Goal: Information Seeking & Learning: Learn about a topic

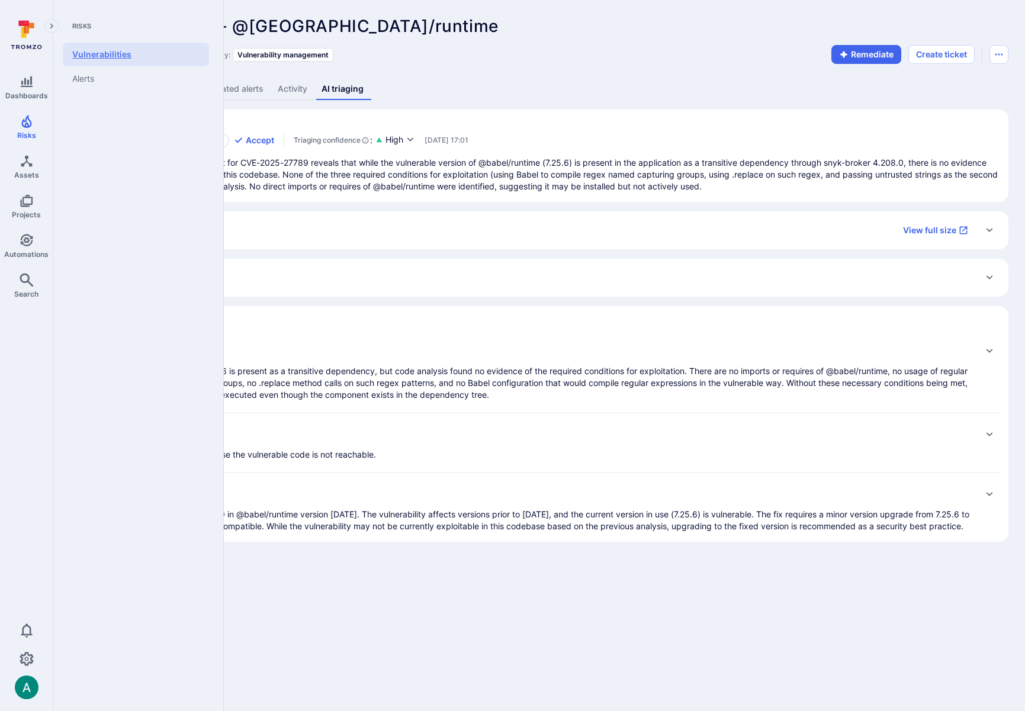
click at [99, 52] on link "Vulnerabilities" at bounding box center [136, 55] width 146 height 24
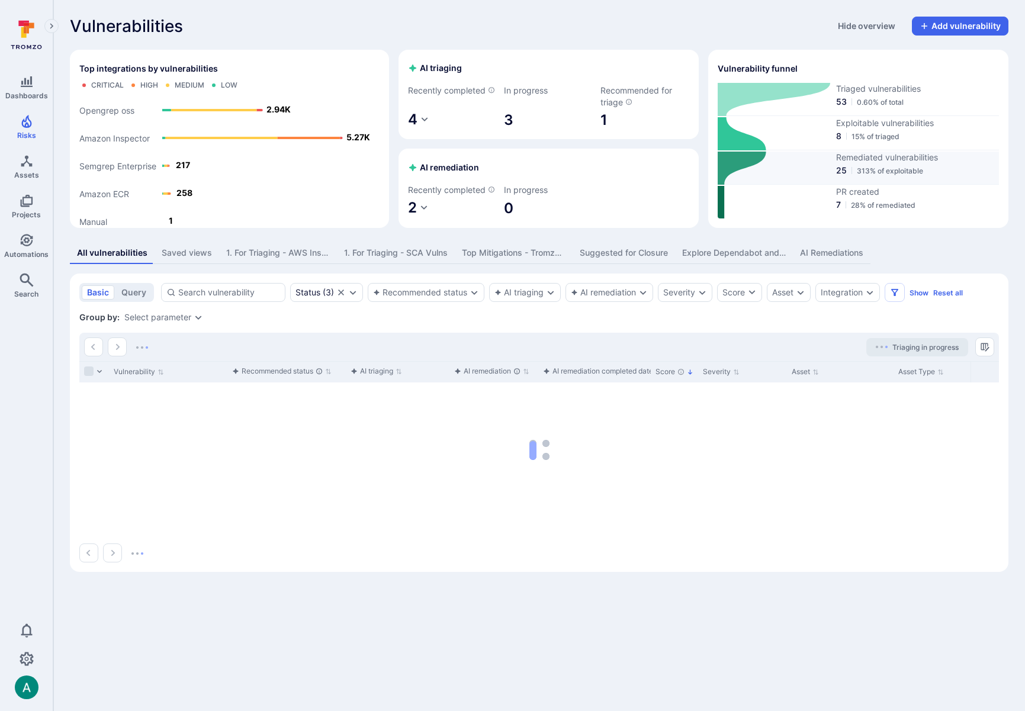
click at [737, 173] on icon at bounding box center [742, 168] width 49 height 33
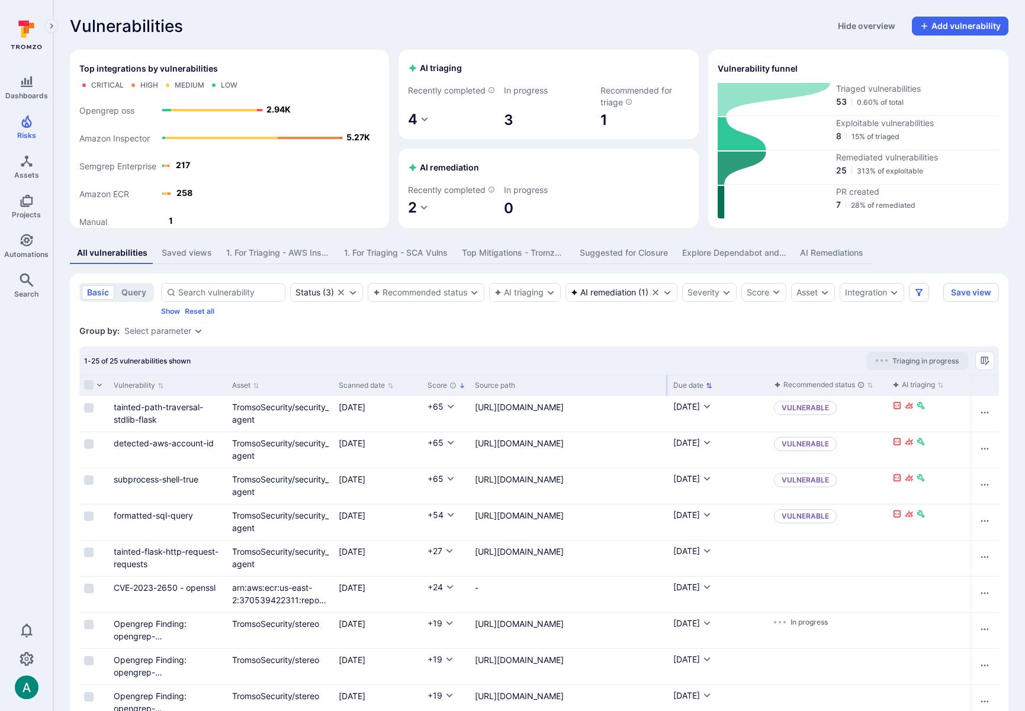
drag, startPoint x: 557, startPoint y: 397, endPoint x: 667, endPoint y: 395, distance: 109.6
click at [667, 395] on div at bounding box center [667, 385] width 2 height 21
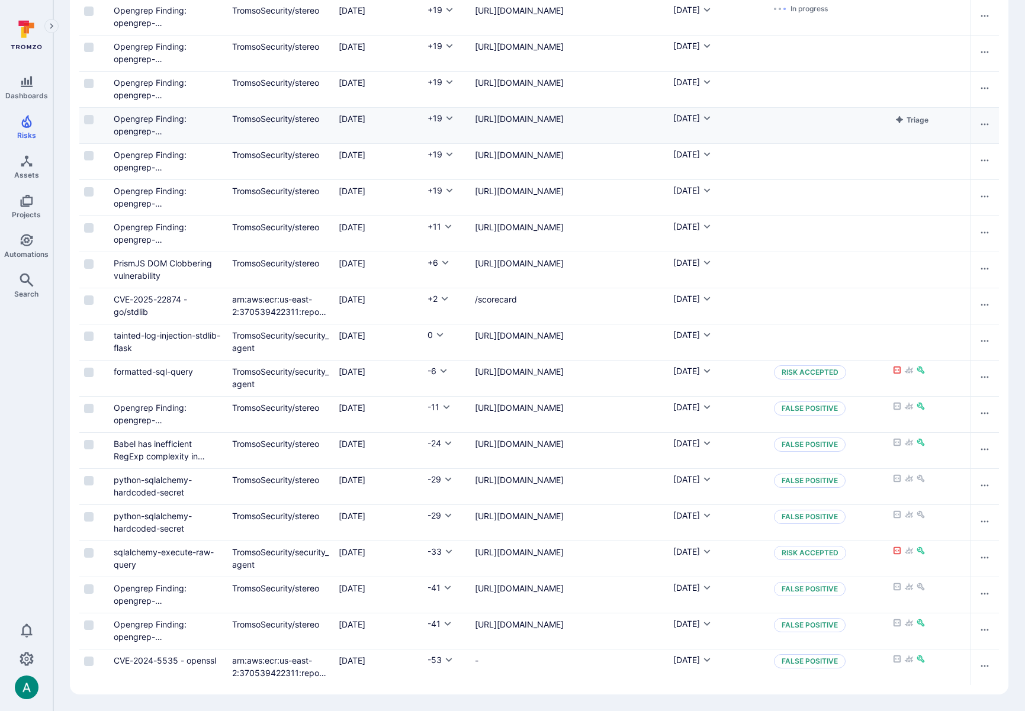
scroll to position [622, 0]
click at [142, 448] on link "Babel has inefficient RegExp complexity in generated code with .replace when tr…" at bounding box center [162, 469] width 97 height 60
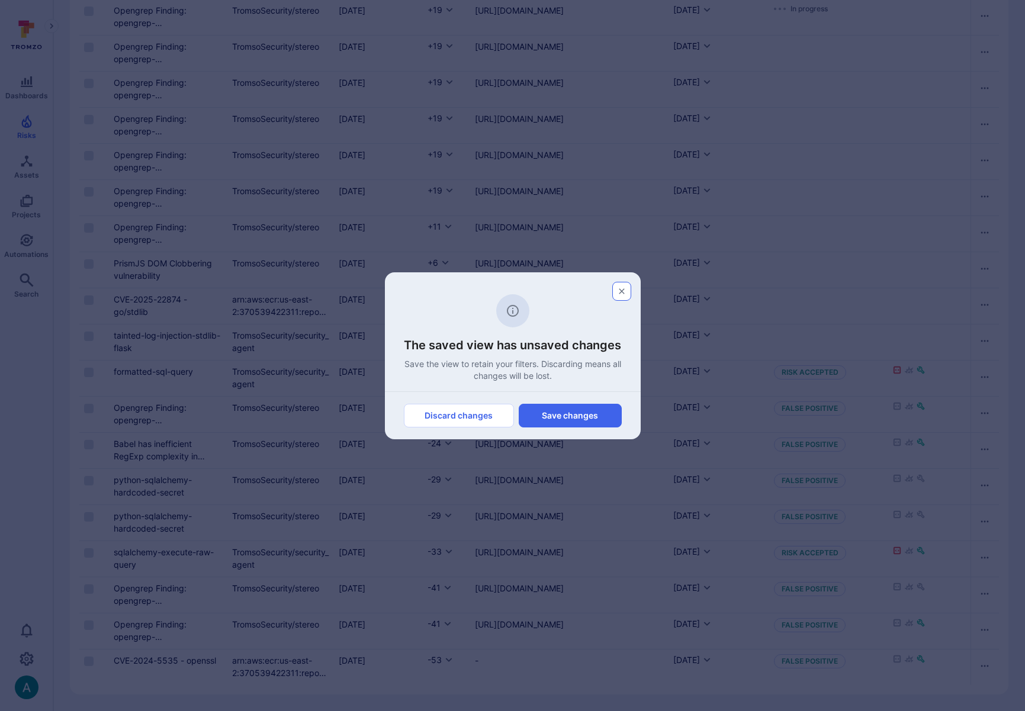
click at [624, 290] on icon "button" at bounding box center [621, 291] width 9 height 9
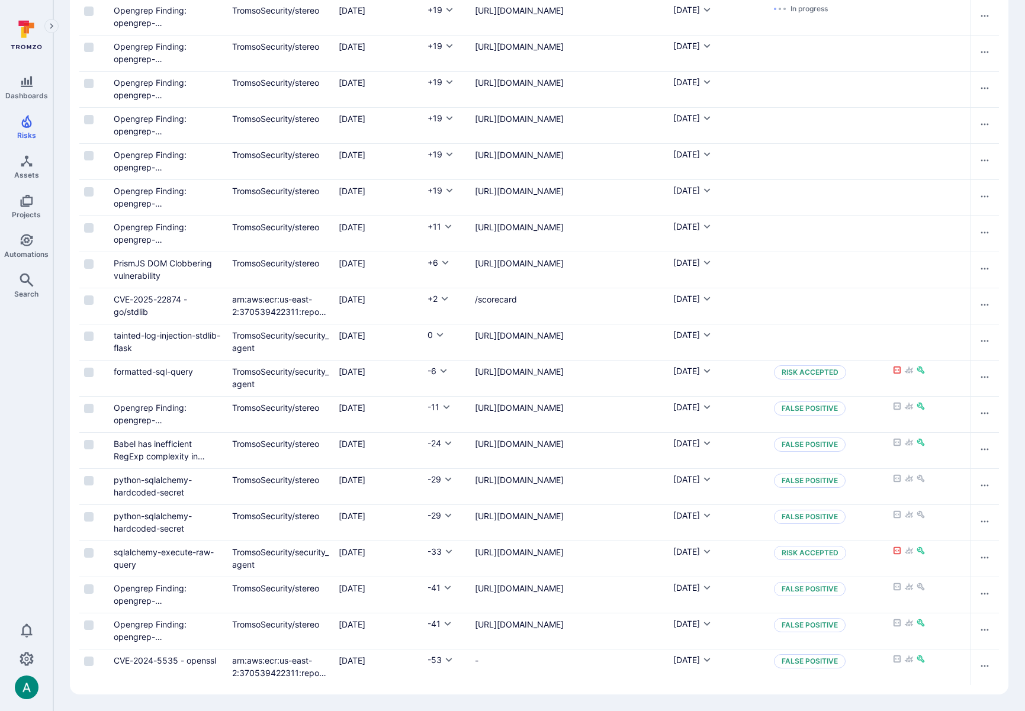
scroll to position [1, 0]
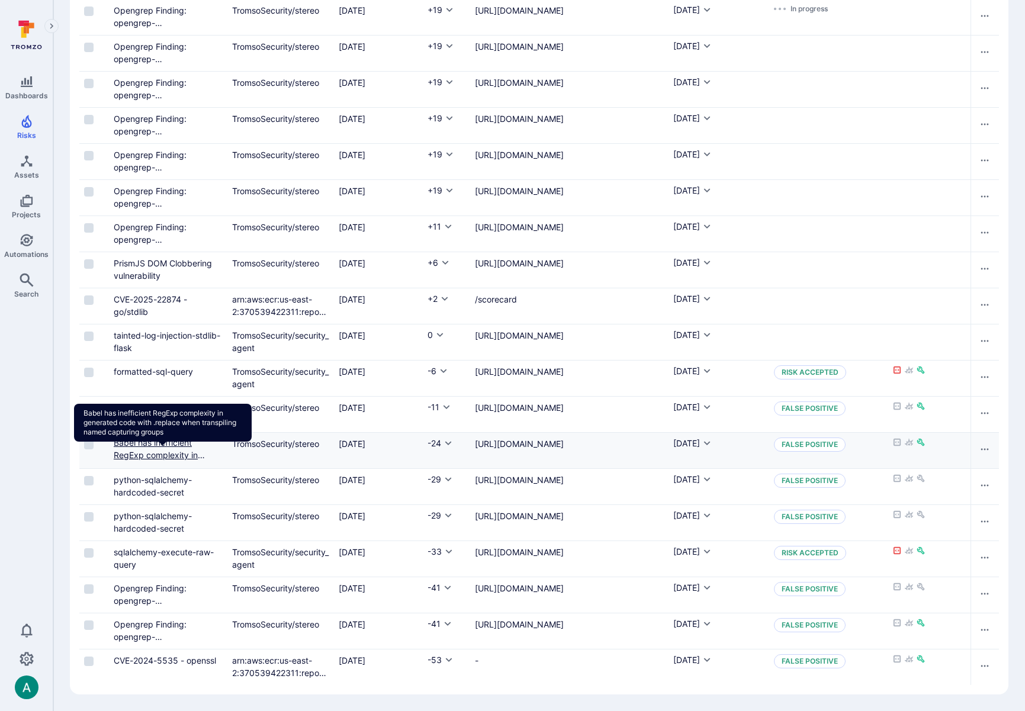
click at [149, 448] on link "Babel has inefficient RegExp complexity in generated code with .replace when tr…" at bounding box center [162, 468] width 97 height 60
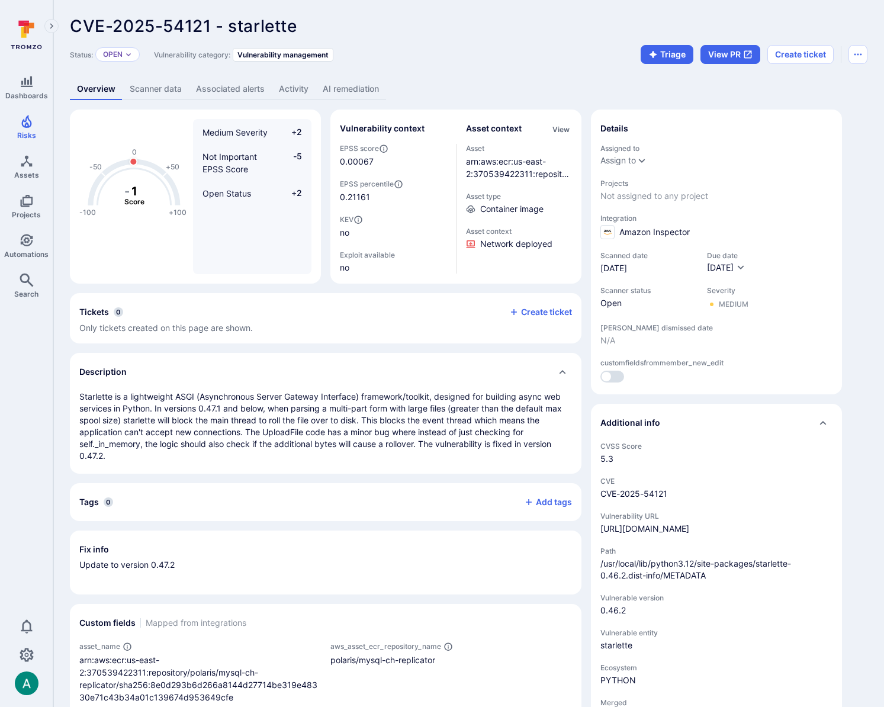
drag, startPoint x: 555, startPoint y: 57, endPoint x: 539, endPoint y: 118, distance: 63.1
click at [555, 57] on div "Status: Open Vulnerability category: Vulnerability management Triage View PR Cr…" at bounding box center [469, 54] width 798 height 19
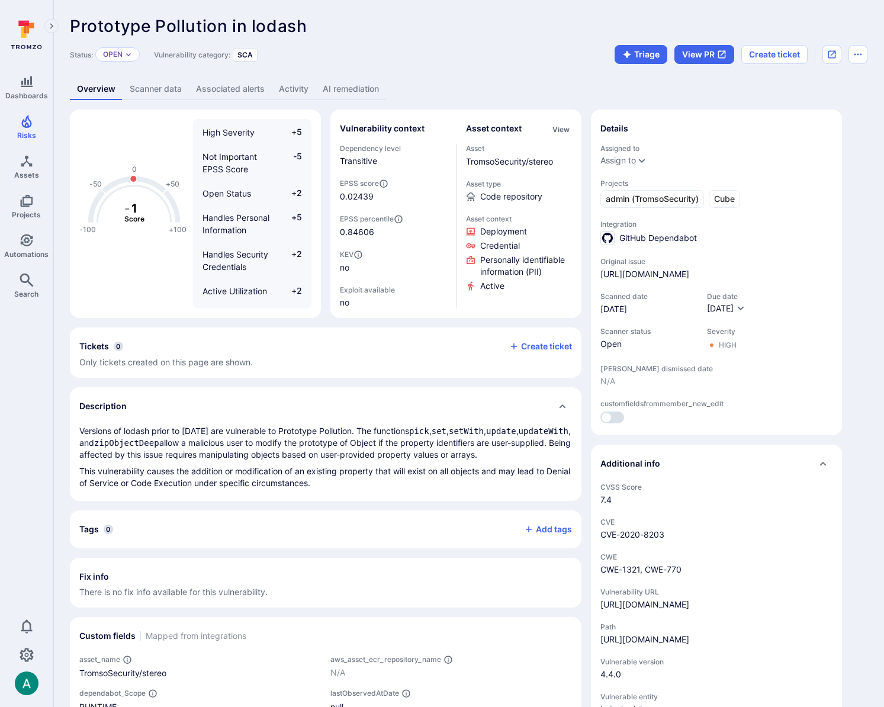
scroll to position [10, 0]
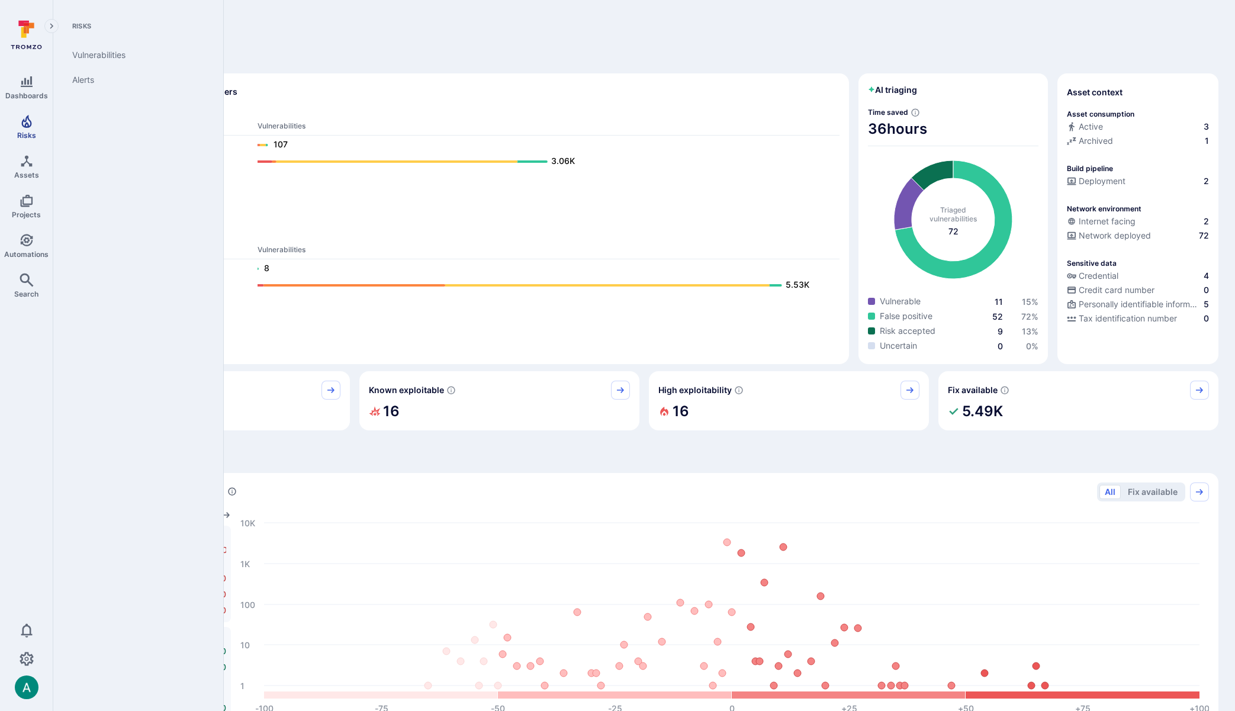
click at [30, 120] on icon "Risks" at bounding box center [27, 121] width 14 height 14
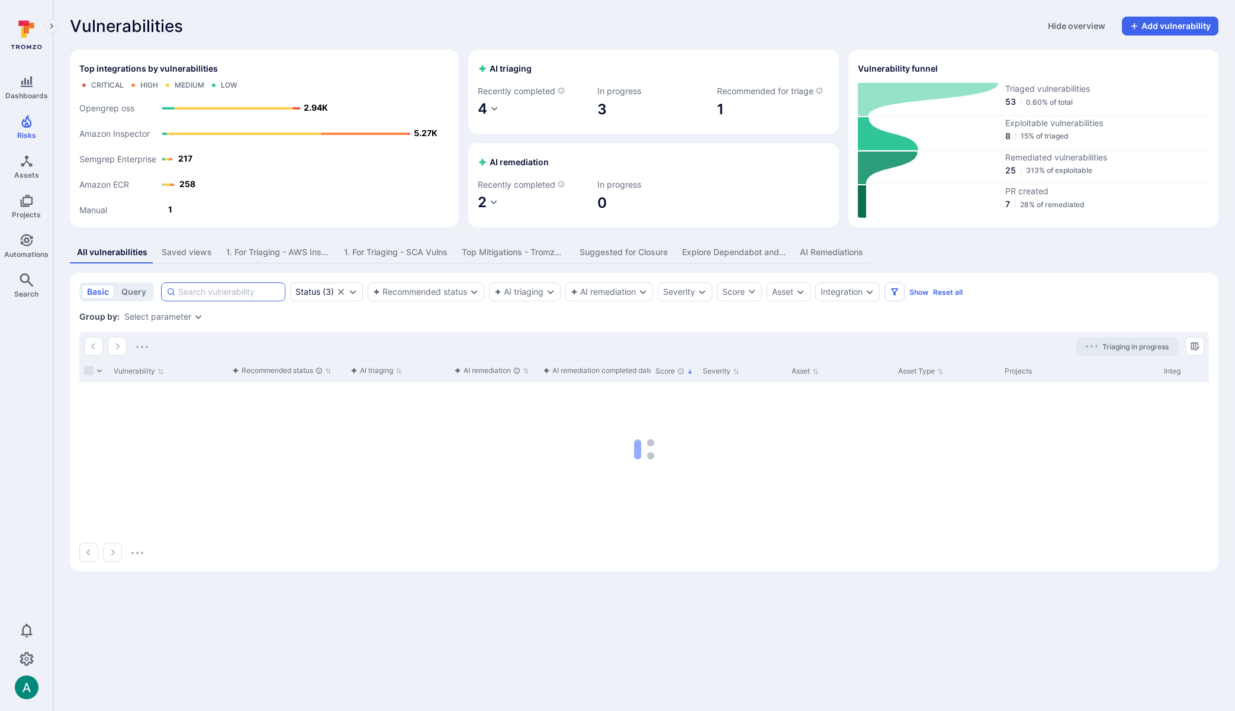
click at [263, 297] on input at bounding box center [229, 292] width 102 height 12
paste input "@babel/runtime"
type input "@babel/runtime"
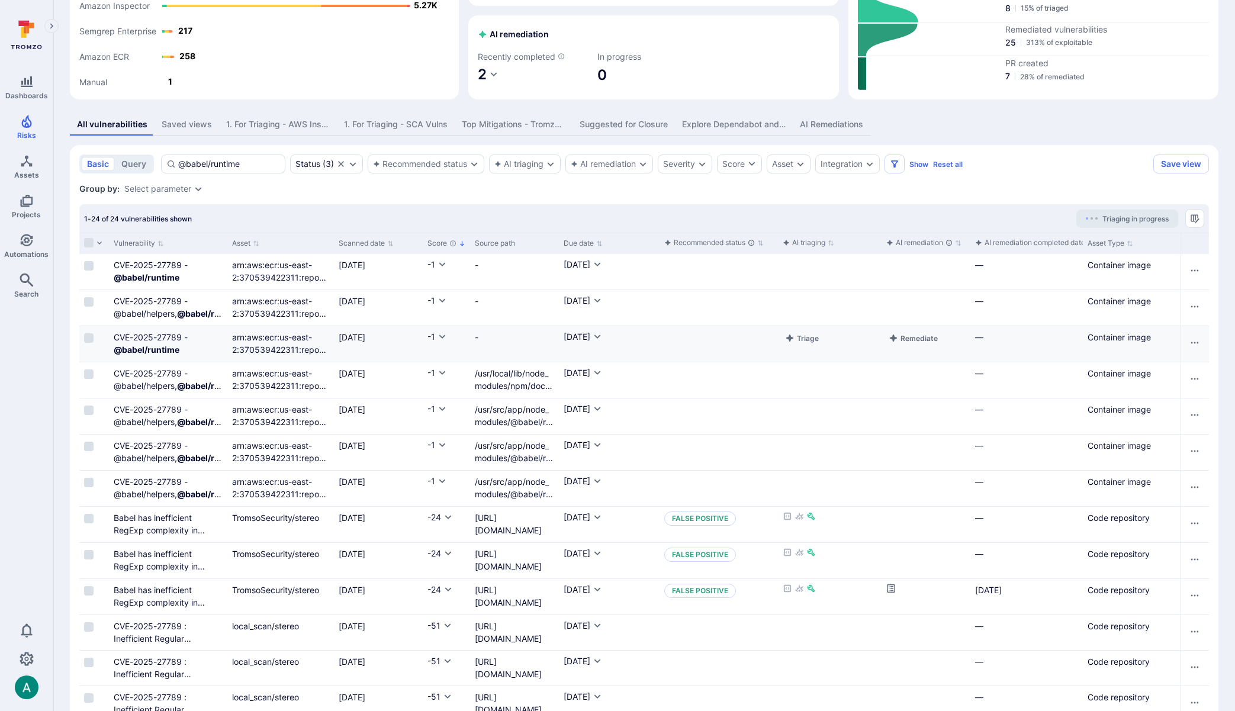
scroll to position [174, 0]
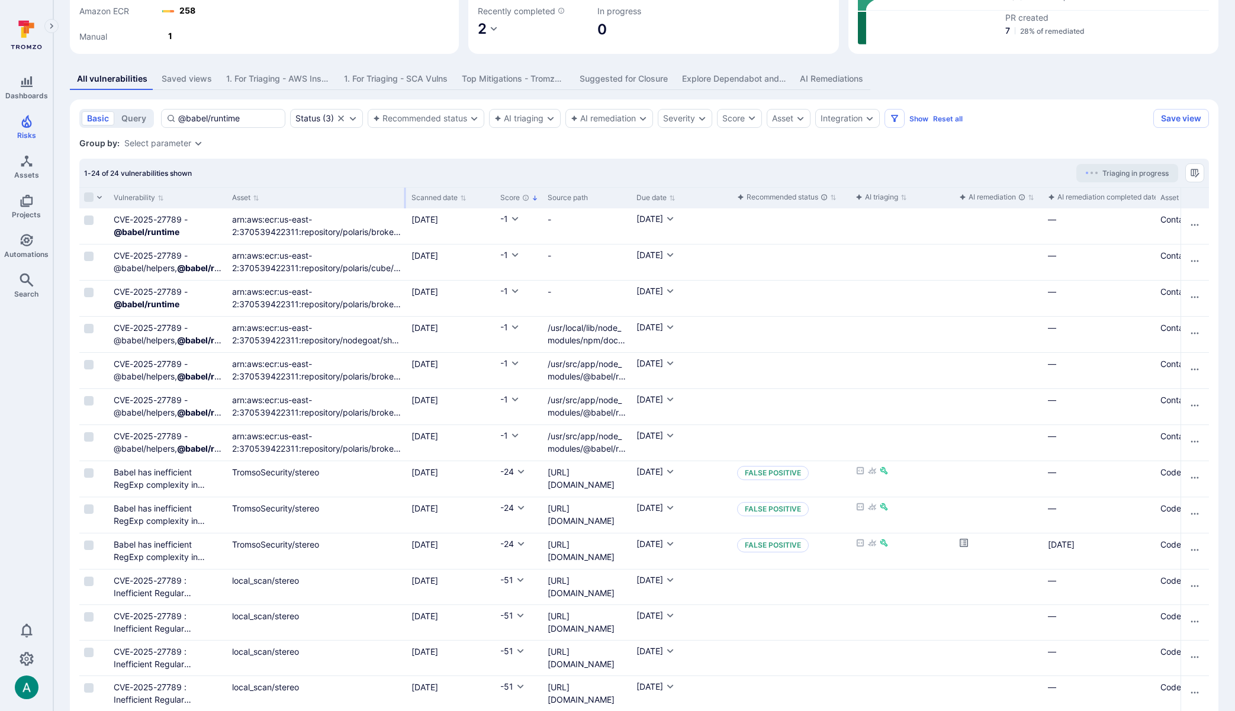
drag, startPoint x: 332, startPoint y: 194, endPoint x: 401, endPoint y: 197, distance: 69.4
click at [404, 197] on div at bounding box center [405, 198] width 2 height 21
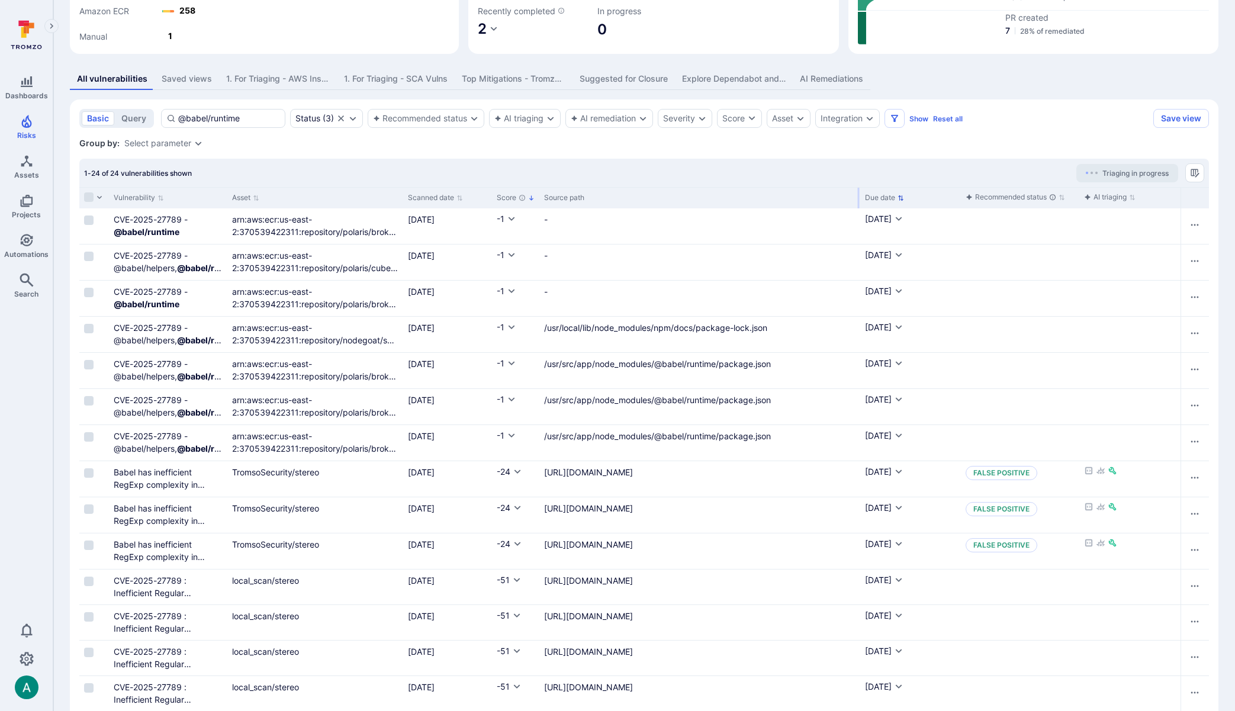
drag, startPoint x: 626, startPoint y: 198, endPoint x: 858, endPoint y: 203, distance: 232.2
click at [858, 203] on div at bounding box center [859, 198] width 2 height 21
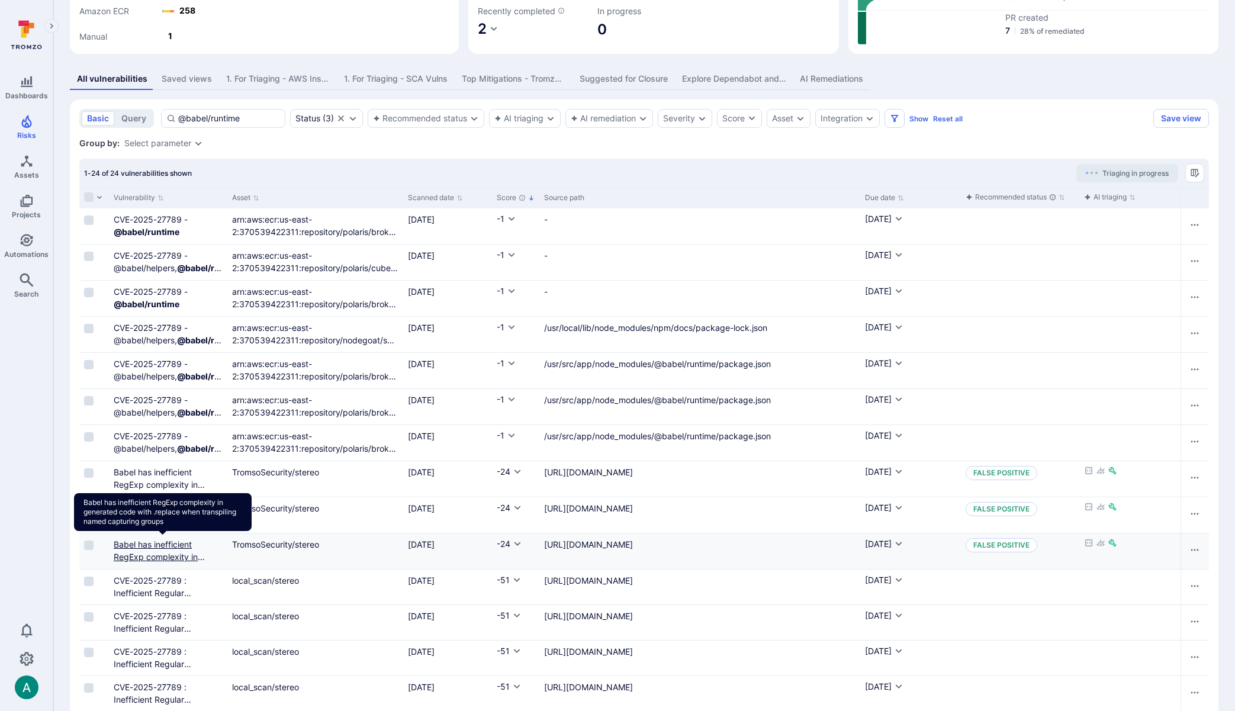
click at [162, 545] on link "Babel has inefficient RegExp complexity in generated code with .replace when tr…" at bounding box center [162, 569] width 97 height 60
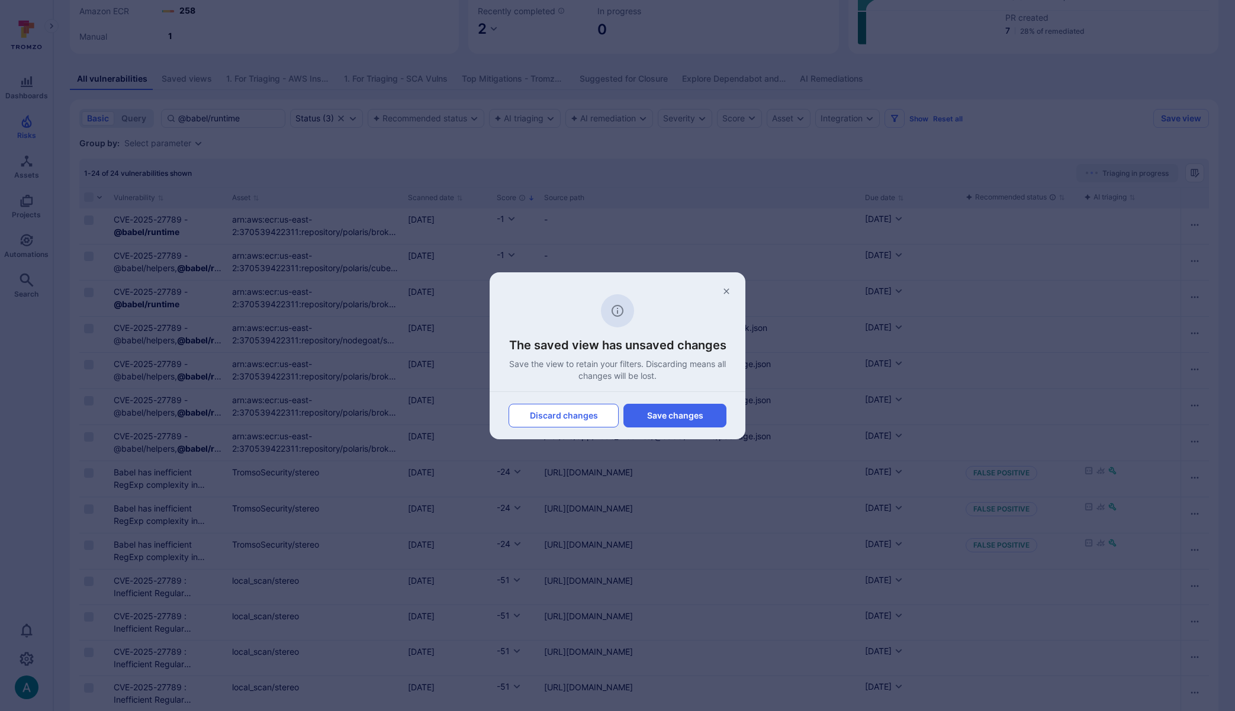
click at [584, 415] on button "Discard changes" at bounding box center [564, 416] width 110 height 24
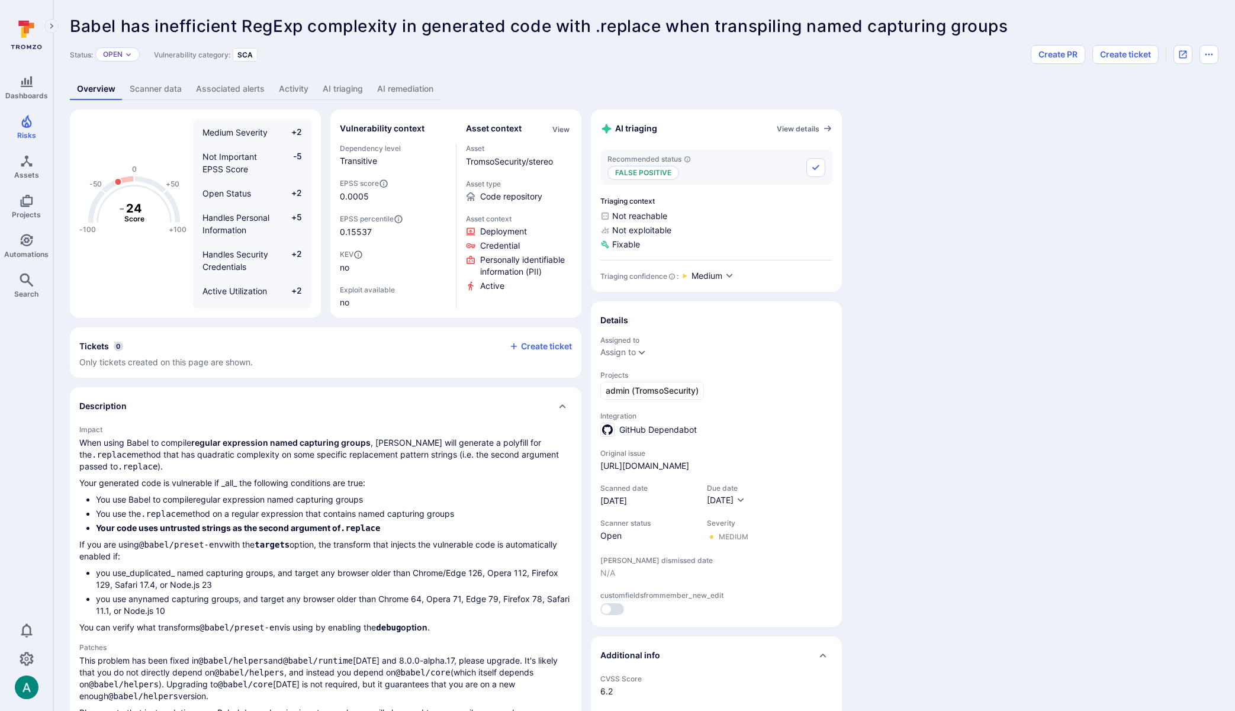
click at [405, 88] on link "AI remediation" at bounding box center [405, 89] width 70 height 22
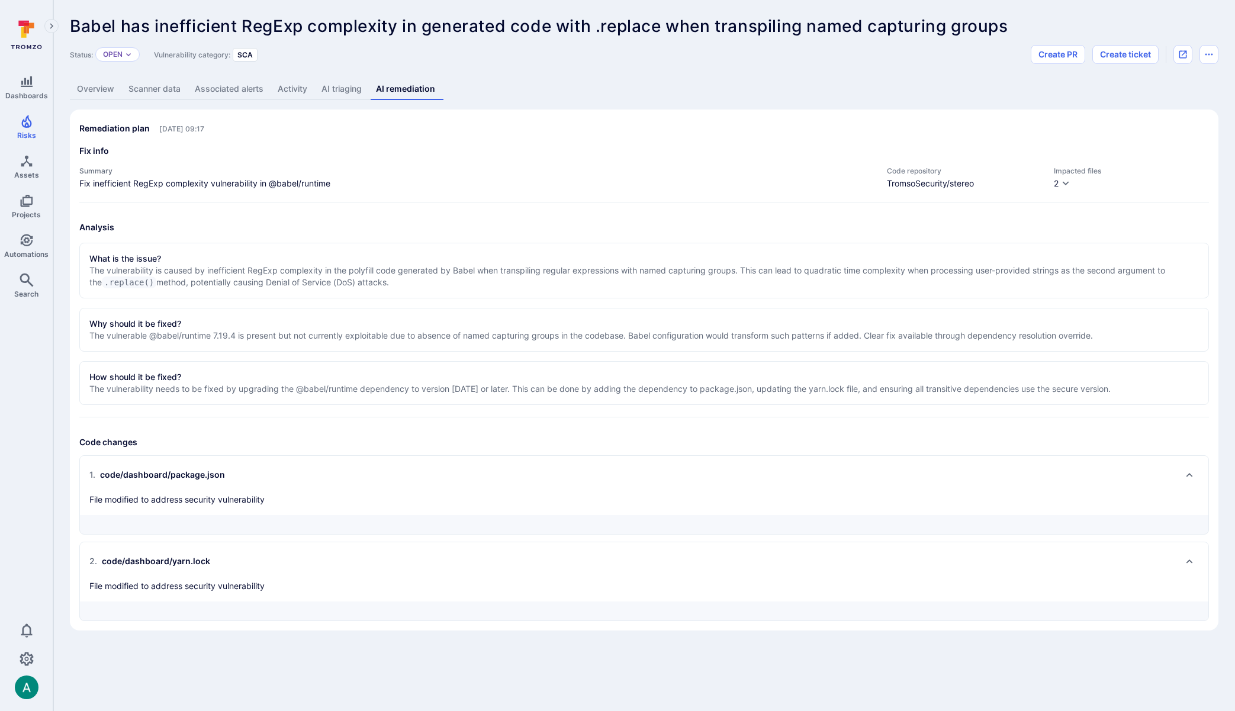
click at [487, 62] on div "Status: Open Vulnerability category: SCA Create PR Create ticket" at bounding box center [644, 54] width 1149 height 19
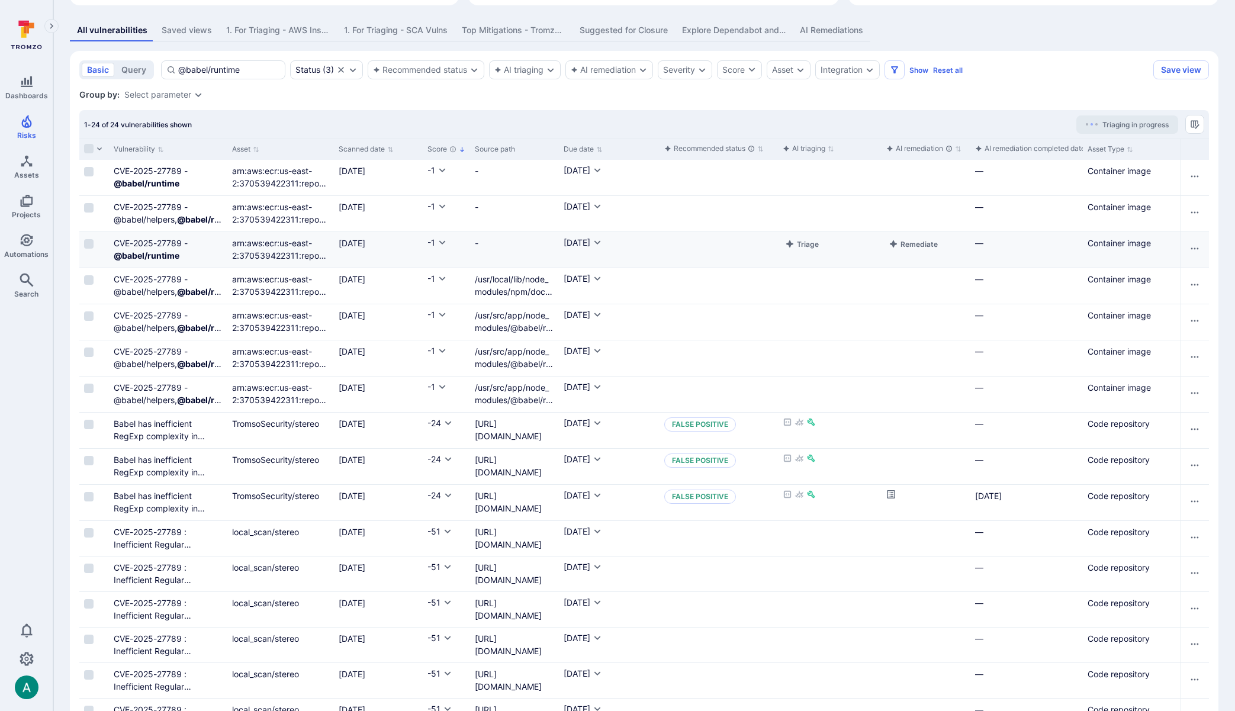
scroll to position [224, 0]
click at [554, 144] on div "Source path" at bounding box center [514, 147] width 89 height 21
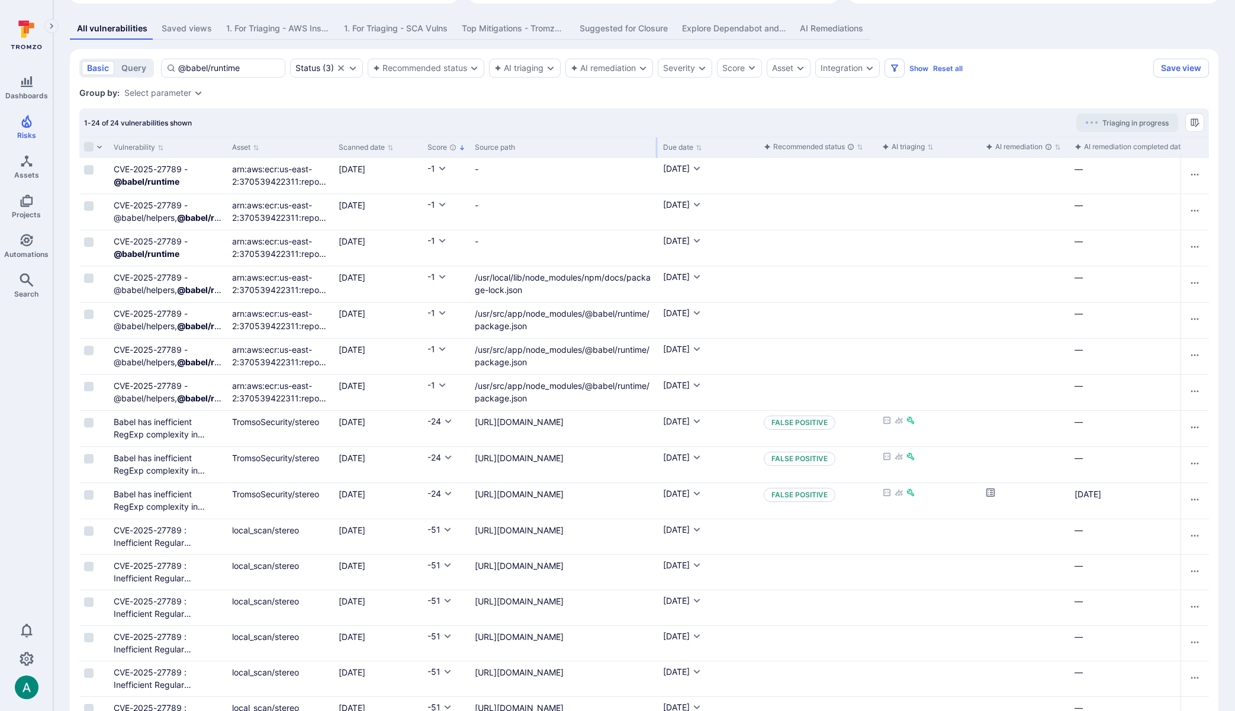
drag, startPoint x: 557, startPoint y: 143, endPoint x: 656, endPoint y: 148, distance: 99.6
click at [656, 148] on div at bounding box center [657, 147] width 2 height 21
click at [85, 495] on input "Select row" at bounding box center [88, 494] width 9 height 9
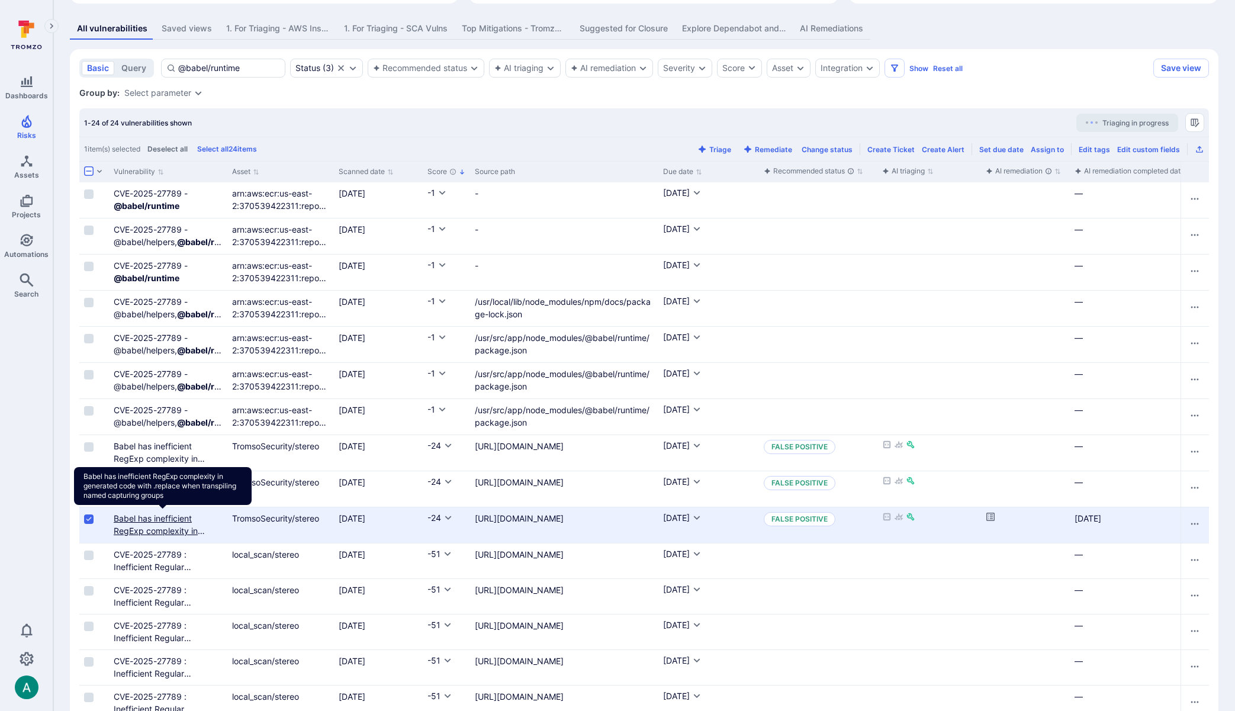
click at [143, 517] on link "Babel has inefficient RegExp complexity in generated code with .replace when tr…" at bounding box center [162, 543] width 97 height 60
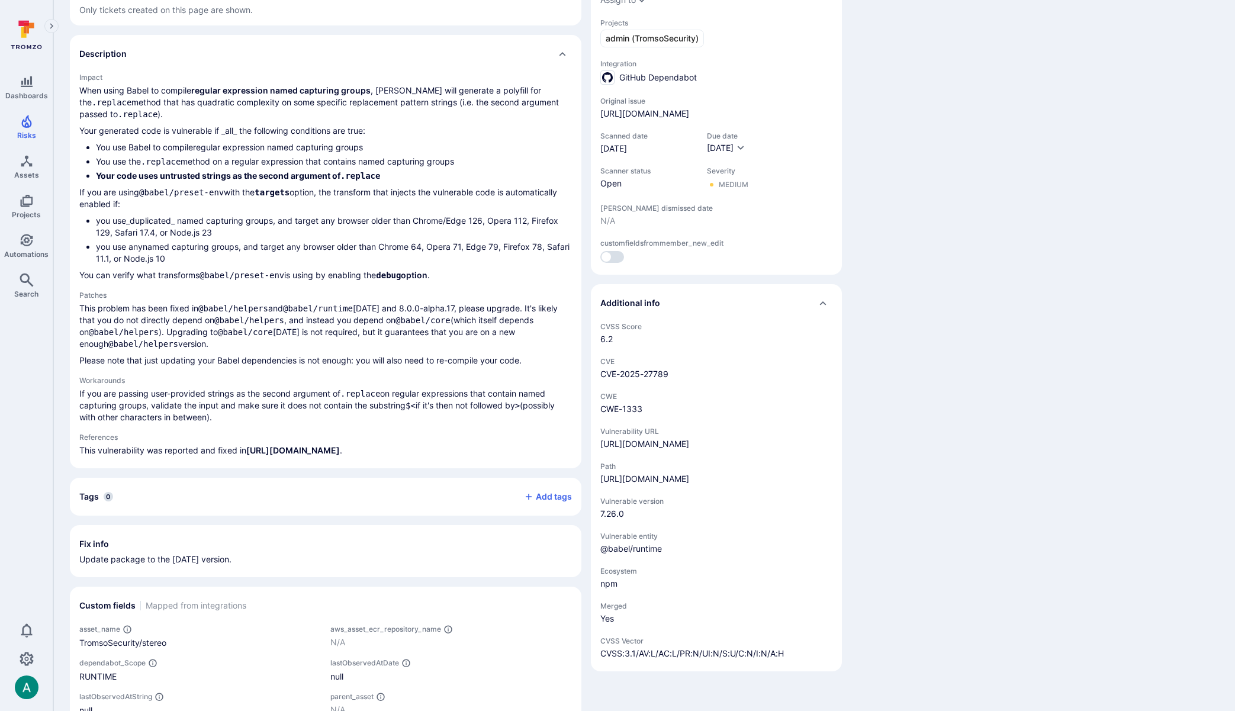
scroll to position [386, 0]
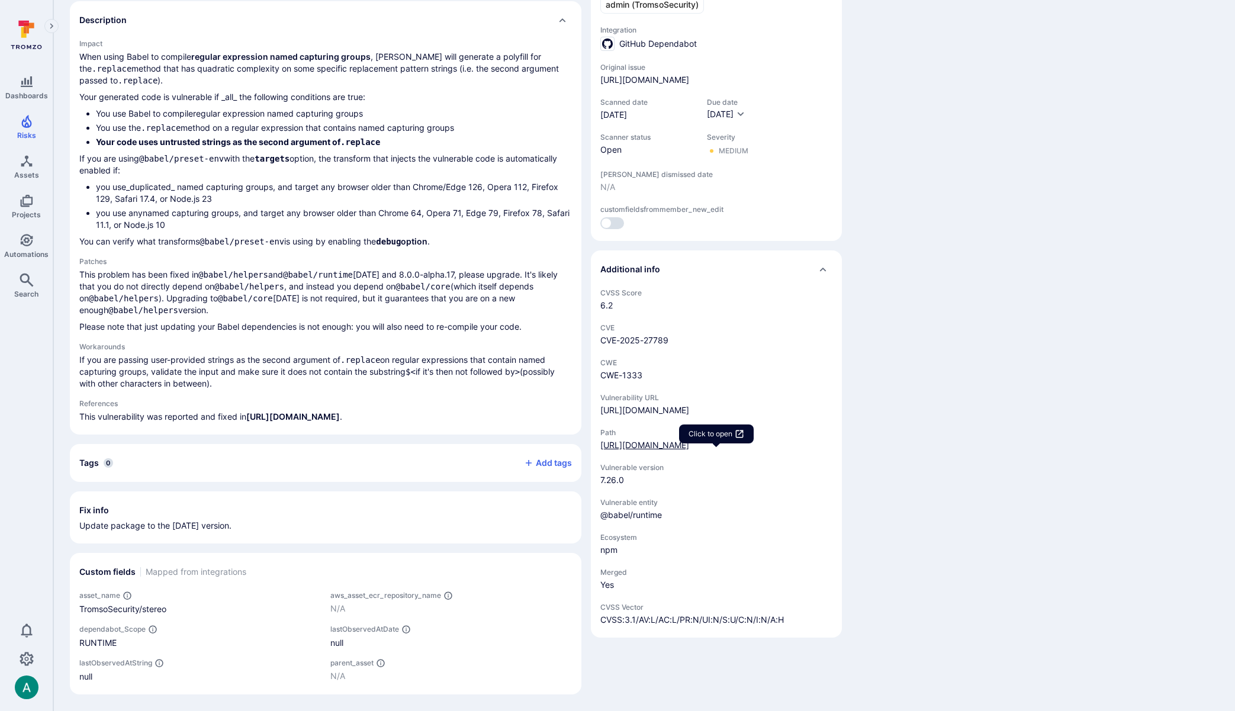
click at [654, 450] on link "https://github.com/TromsoSecurity/stereo/blob/master/code/dashboard/yarn.lock" at bounding box center [644, 445] width 89 height 10
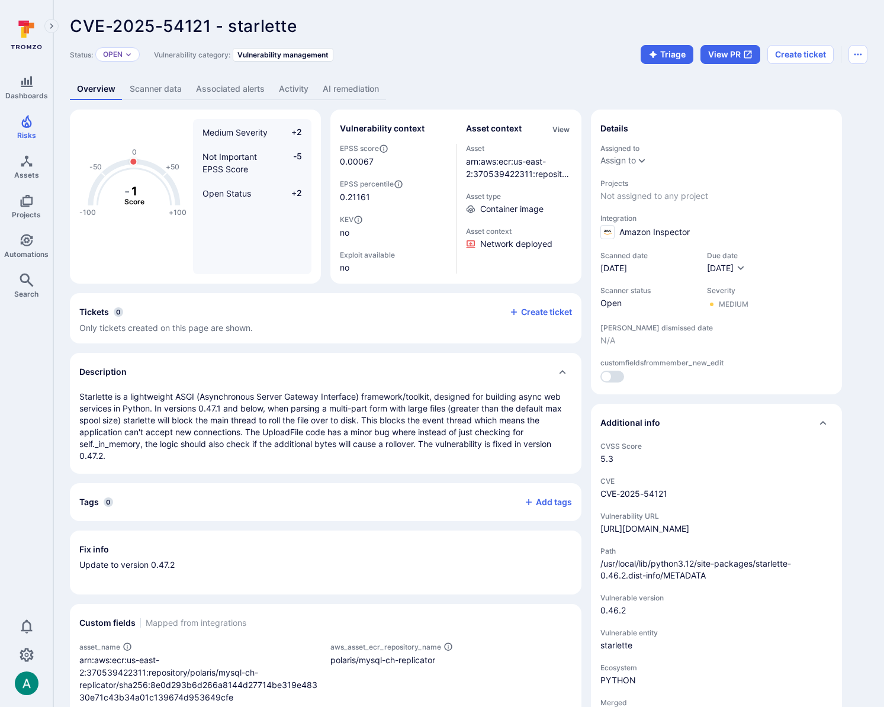
click at [348, 85] on link "AI remediation" at bounding box center [351, 89] width 70 height 22
